Goal: Information Seeking & Learning: Learn about a topic

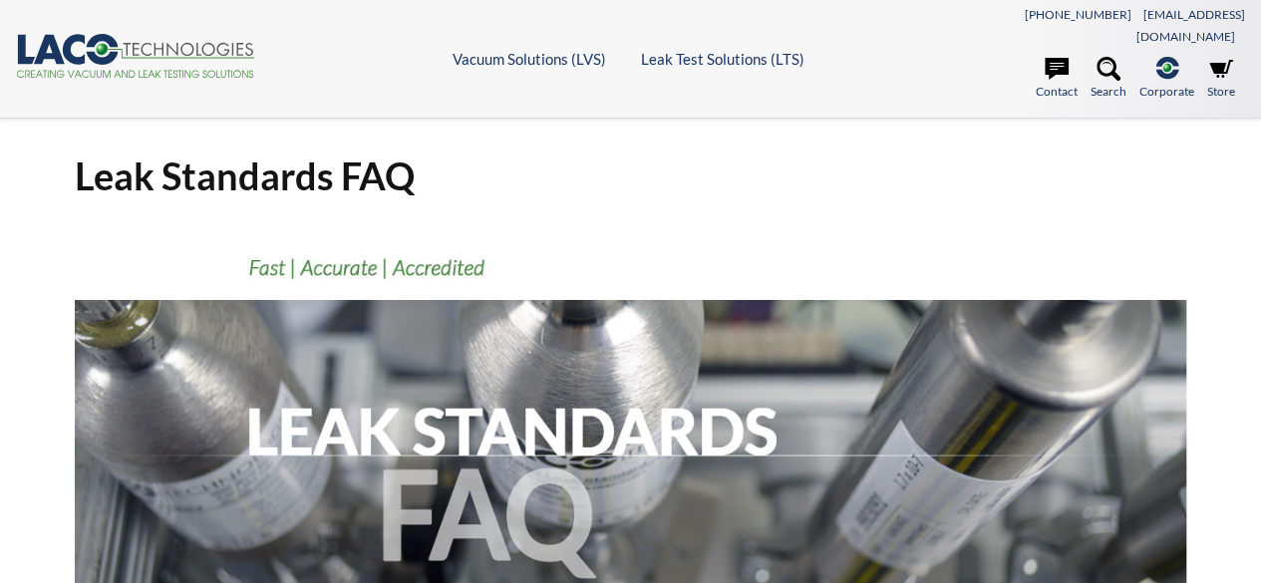
select select "Language Translate Widget"
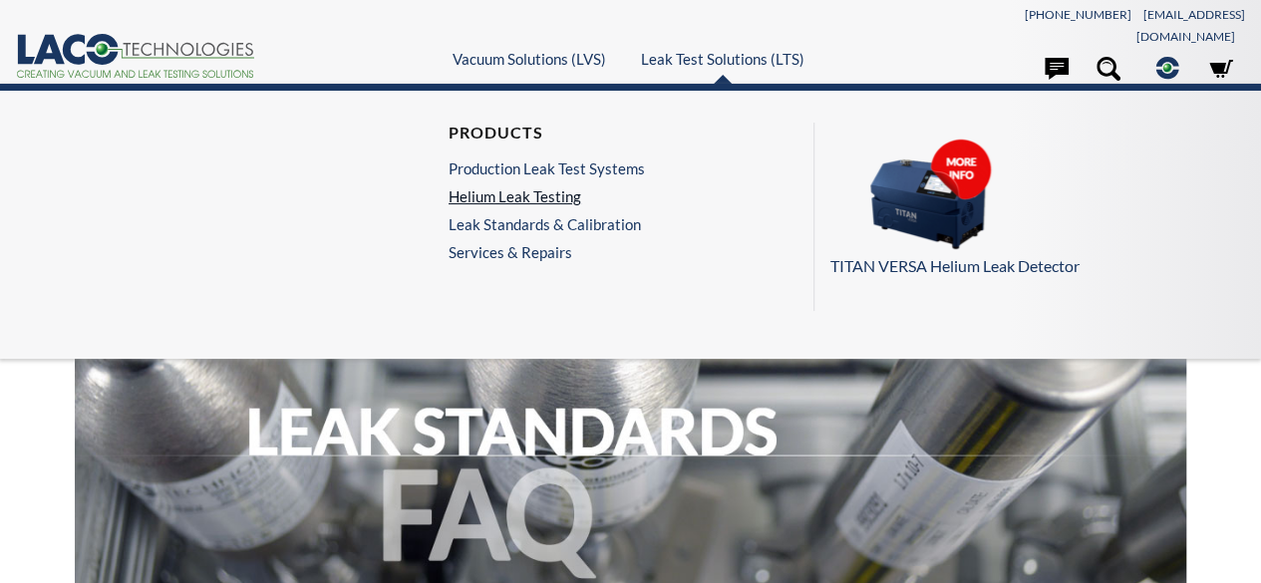
click at [551, 187] on link "Helium Leak Testing" at bounding box center [547, 196] width 196 height 18
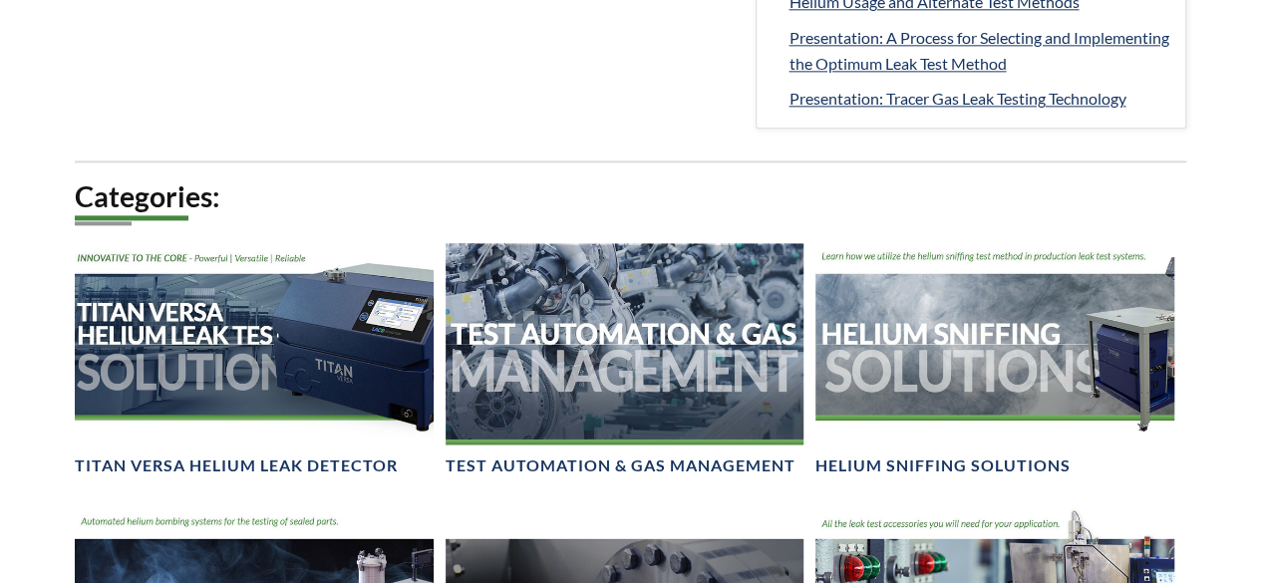
scroll to position [1246, 0]
